Goal: Navigation & Orientation: Find specific page/section

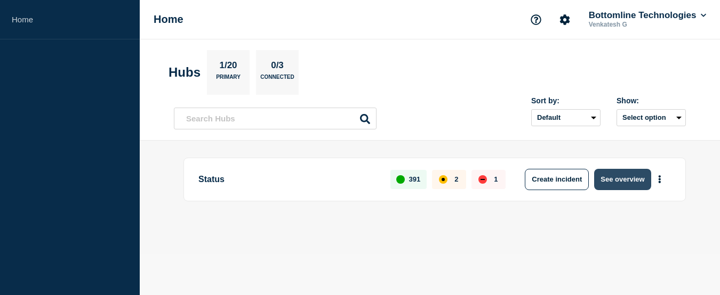
click at [625, 179] on button "See overview" at bounding box center [622, 179] width 56 height 21
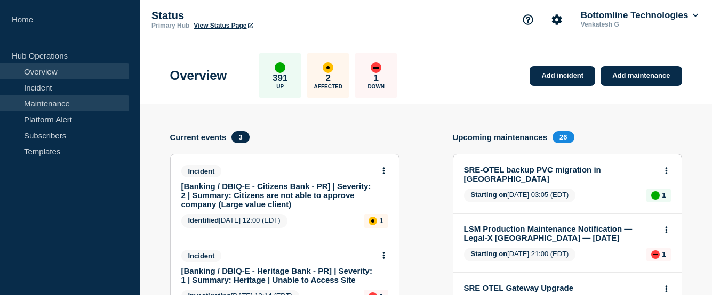
click at [54, 101] on link "Maintenance" at bounding box center [64, 103] width 129 height 16
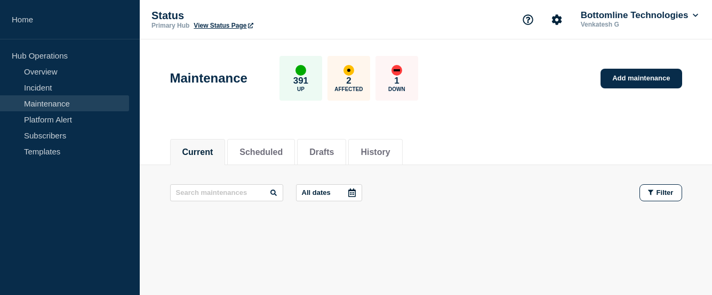
scroll to position [30, 0]
